Goal: Transaction & Acquisition: Subscribe to service/newsletter

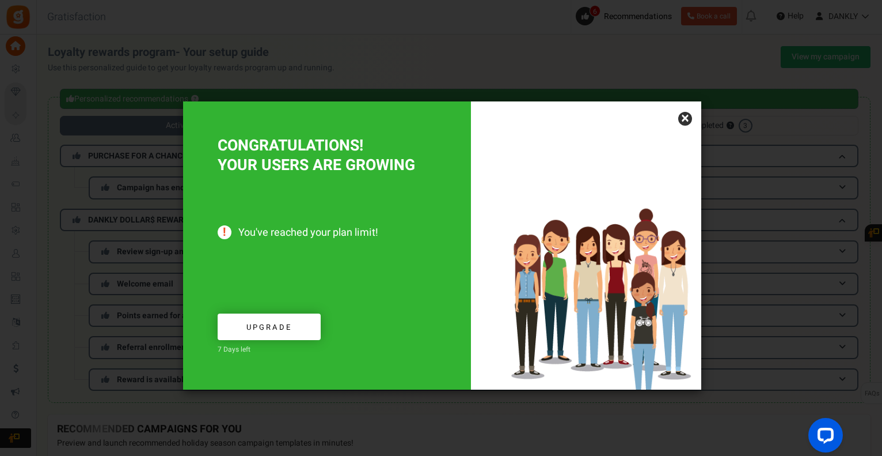
click at [682, 117] on link "×" at bounding box center [685, 119] width 14 height 14
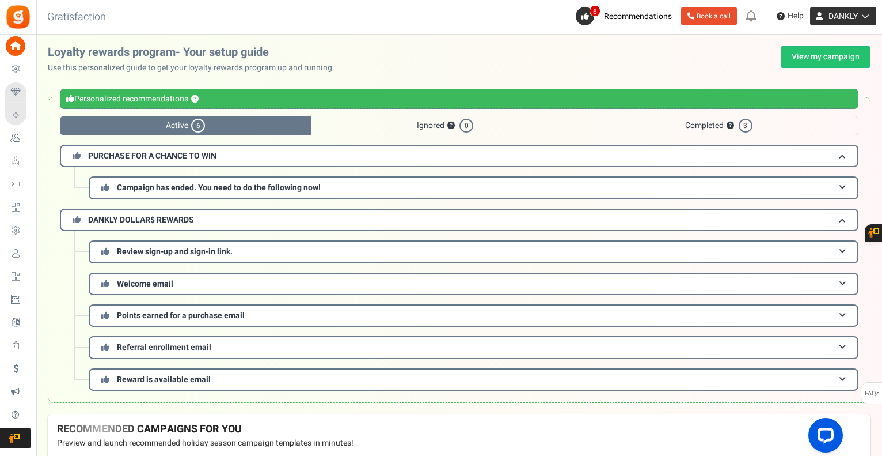
click at [859, 11] on link "DANKLY" at bounding box center [843, 16] width 66 height 18
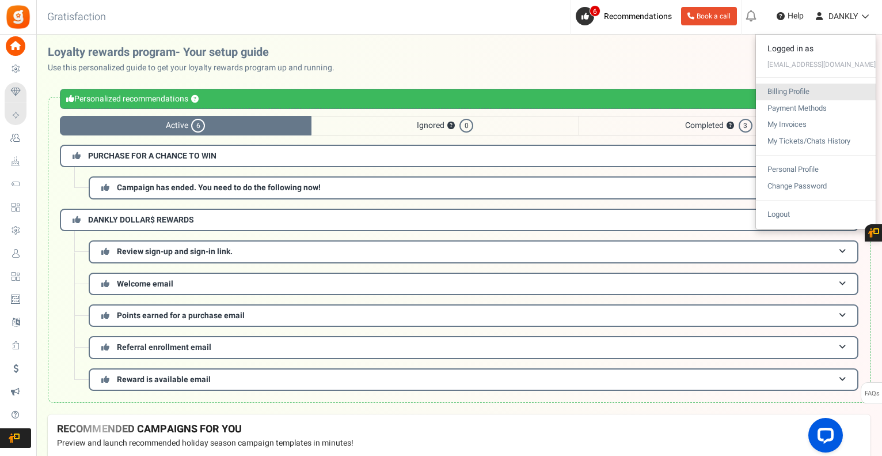
click at [799, 86] on link "Billing Profile" at bounding box center [816, 92] width 120 height 17
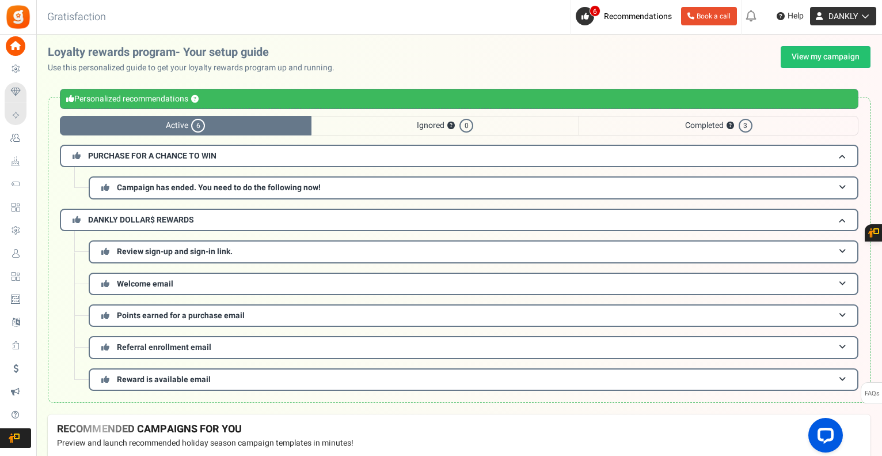
click at [859, 18] on icon at bounding box center [864, 16] width 12 height 8
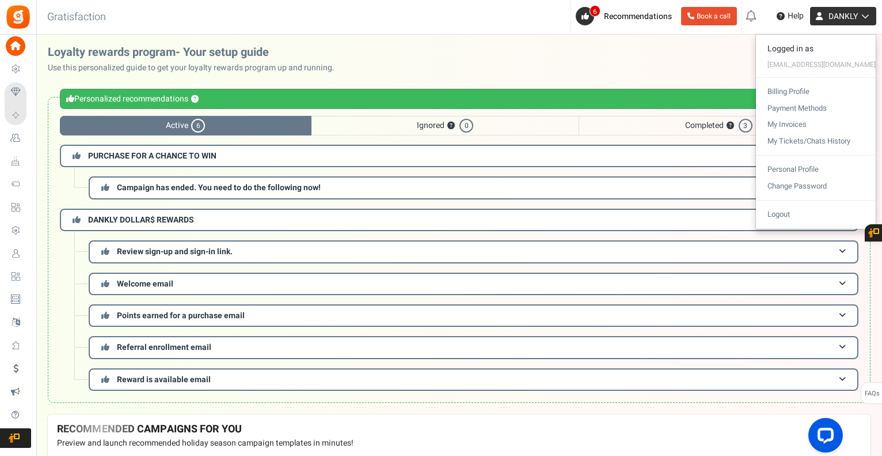
click at [859, 18] on icon at bounding box center [864, 16] width 12 height 8
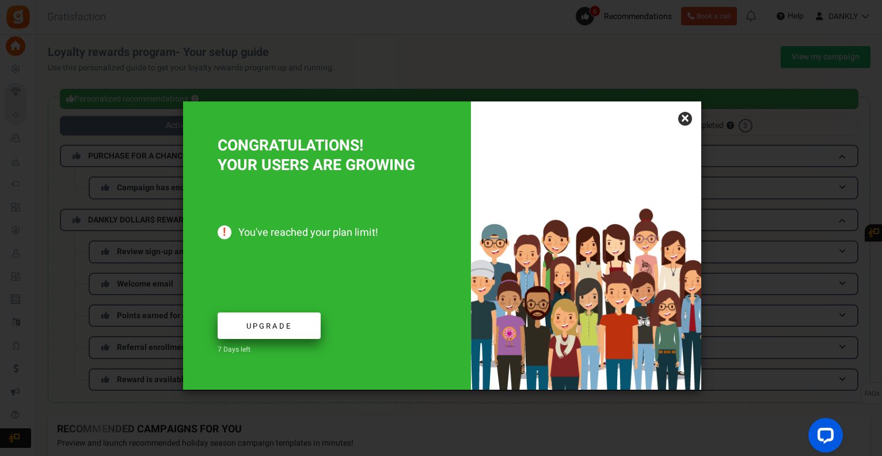
click at [297, 327] on link "Upgrade" at bounding box center [269, 325] width 103 height 27
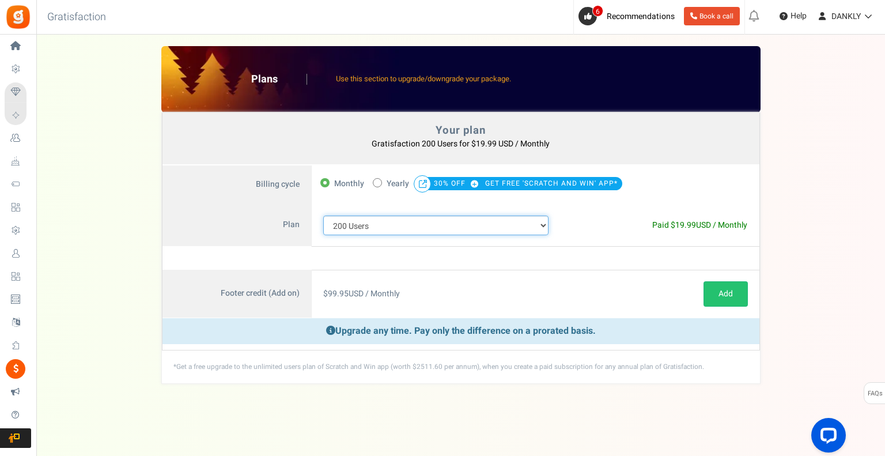
click at [396, 225] on select "100 Users 200 Users 500 Users 1000 Users 2000 Users 3000 Users 4000 Users 5000 …" at bounding box center [436, 225] width 226 height 20
select select "711"
click at [323, 215] on select "100 Users 200 Users 500 Users 1000 Users 2000 Users 3000 Users 4000 Users 5000 …" at bounding box center [436, 225] width 226 height 20
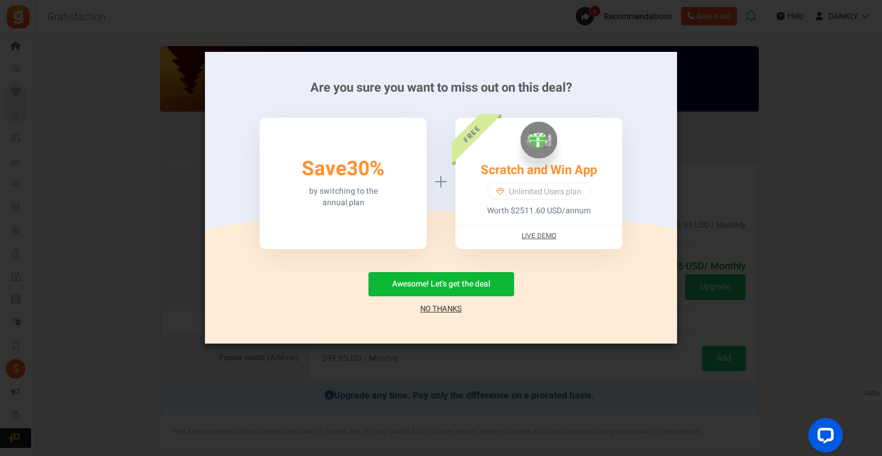
click at [442, 305] on link "No Thanks" at bounding box center [440, 309] width 41 height 12
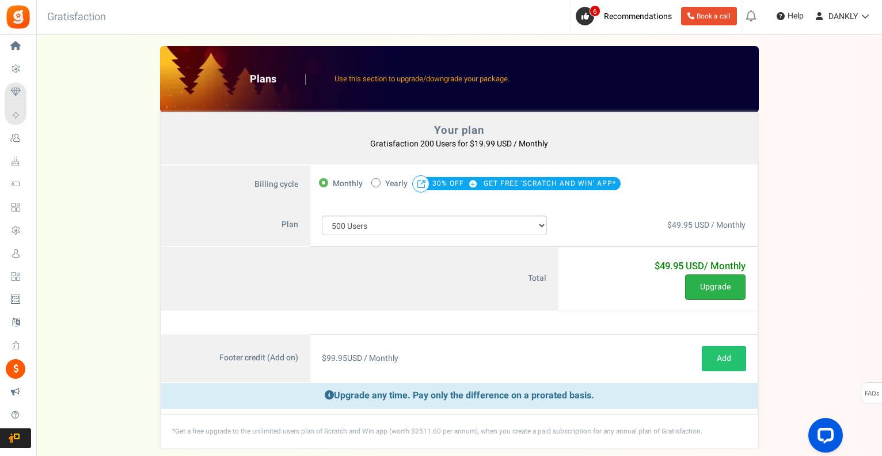
click at [722, 288] on button "Upgrade" at bounding box center [715, 286] width 60 height 25
